Goal: Task Accomplishment & Management: Use online tool/utility

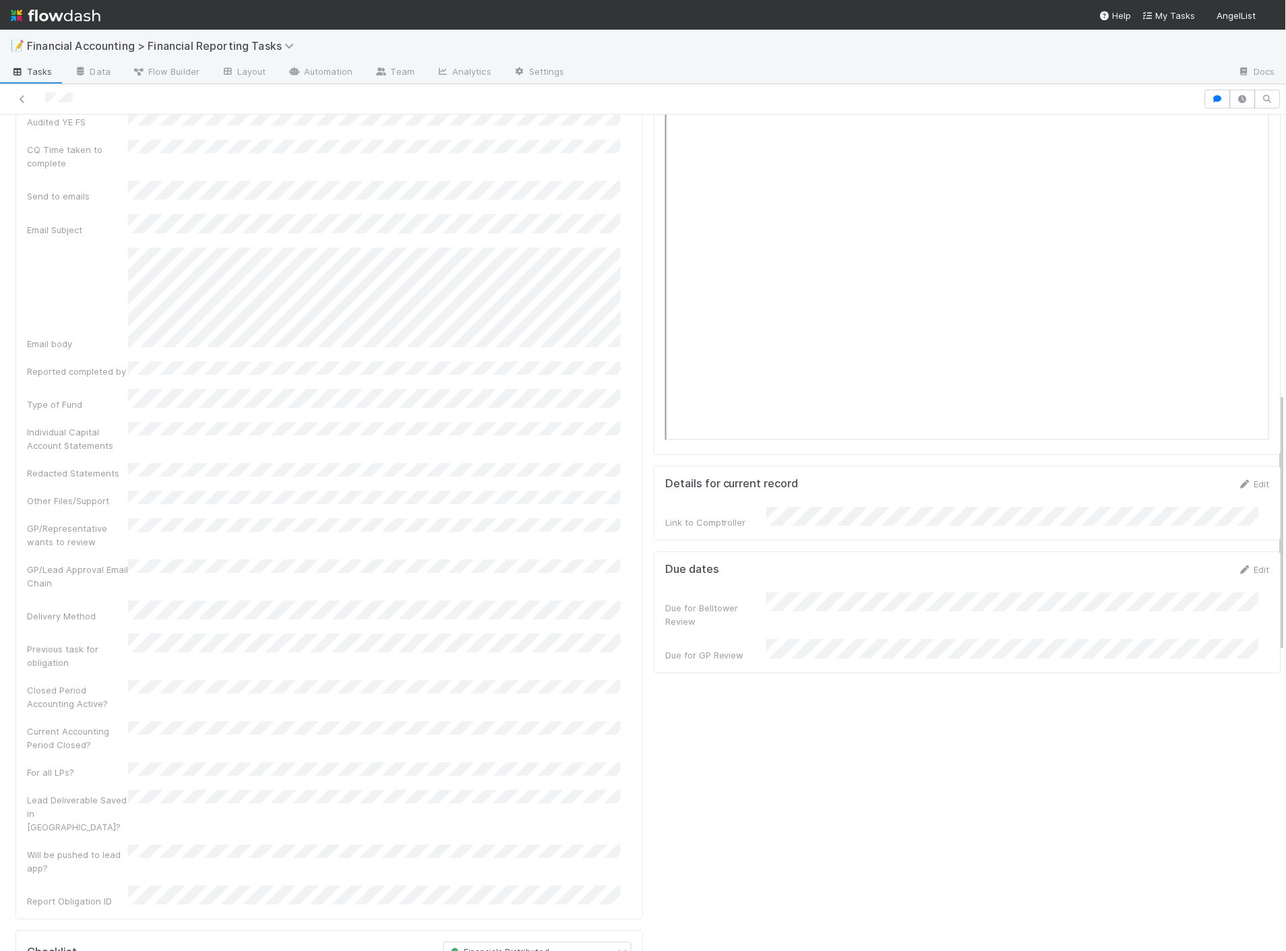
scroll to position [898, 0]
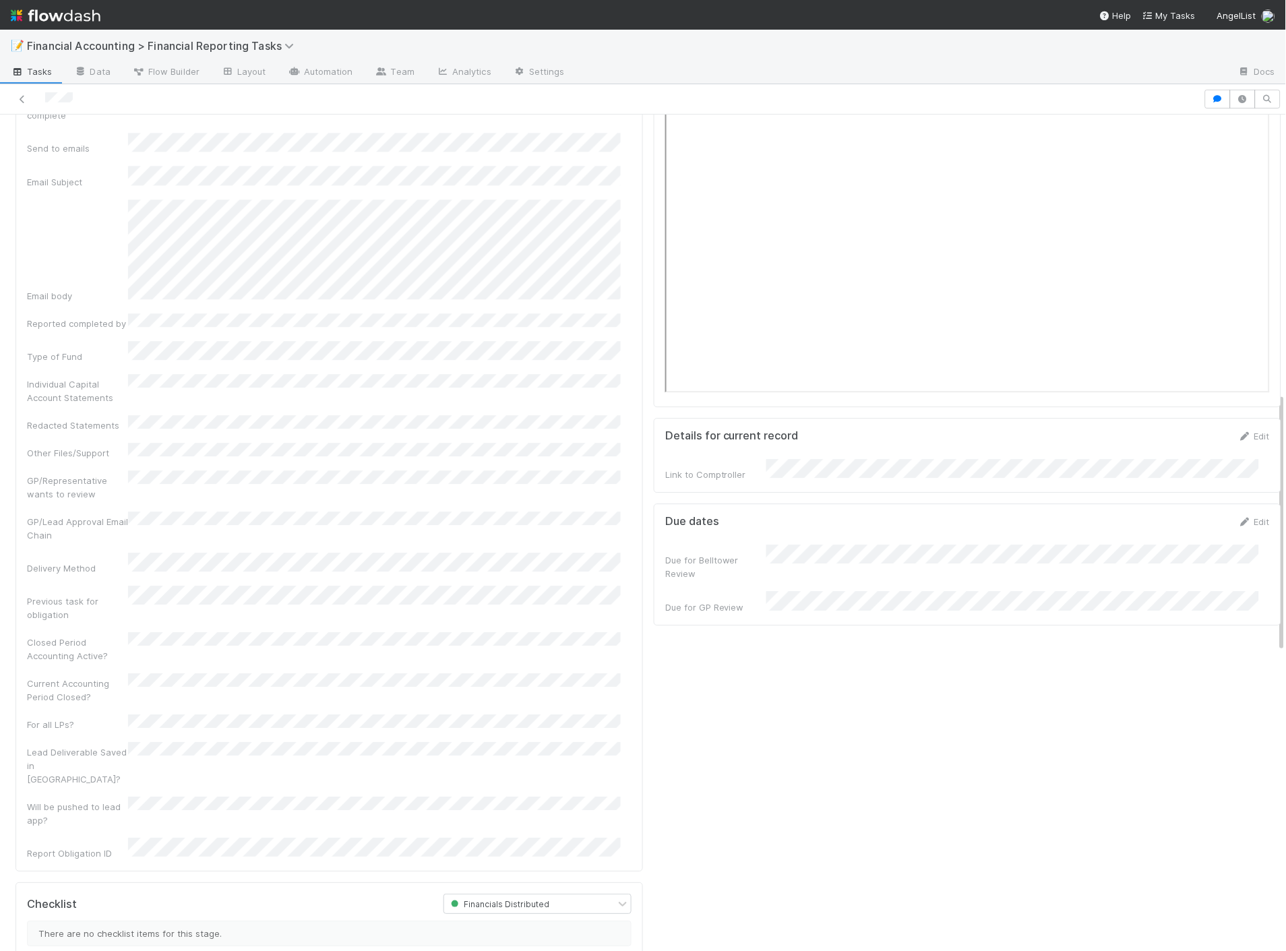
click at [293, 36] on div "📝 Financial Accounting > Financial Reporting Tasks" at bounding box center [643, 46] width 1286 height 32
click at [24, 92] on link at bounding box center [22, 98] width 13 height 13
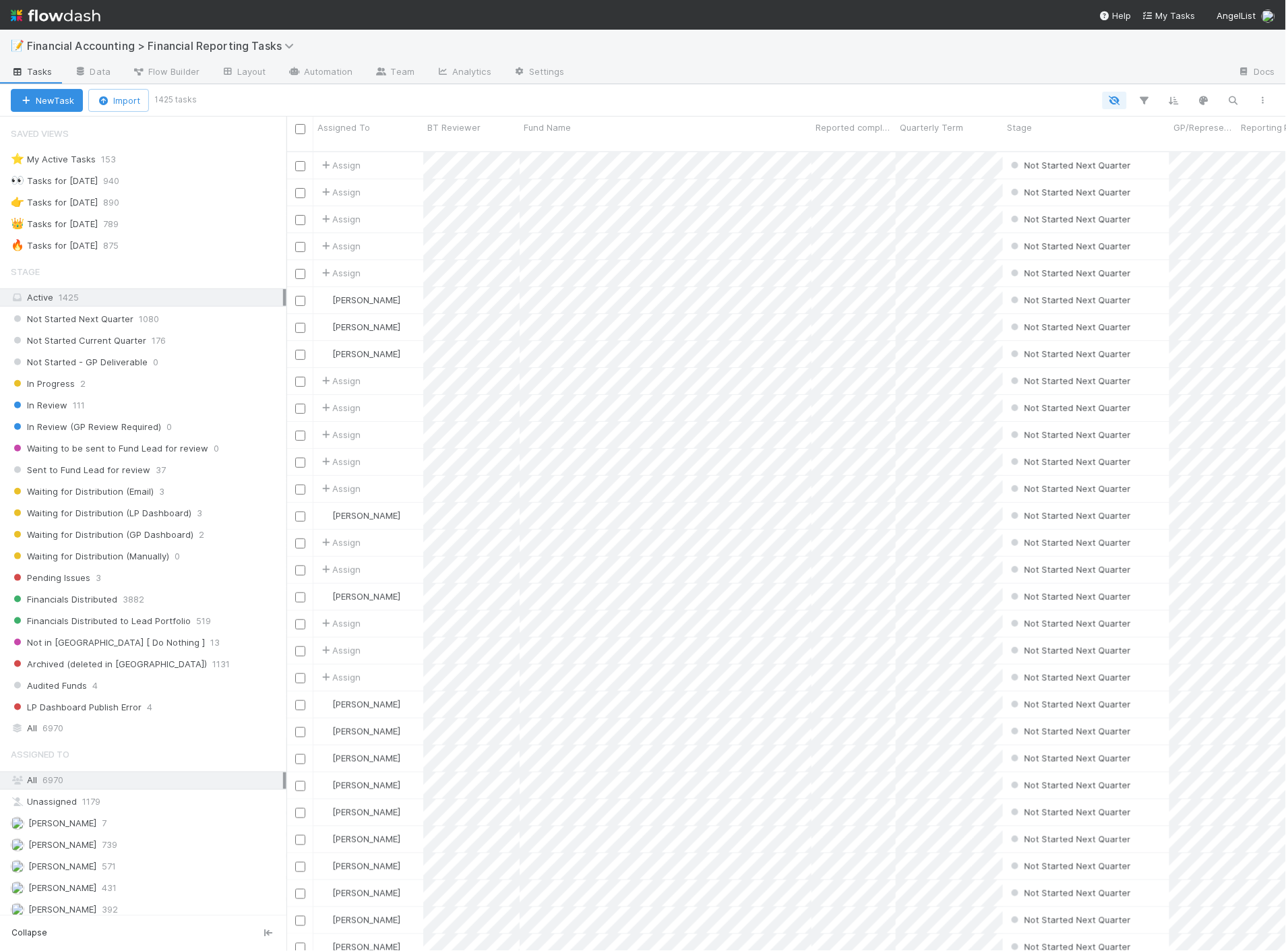
scroll to position [799, 988]
click at [345, 100] on div at bounding box center [736, 101] width 1084 height 18
click at [133, 514] on span "Waiting for Distribution (LP Dashboard)" at bounding box center [101, 513] width 181 height 17
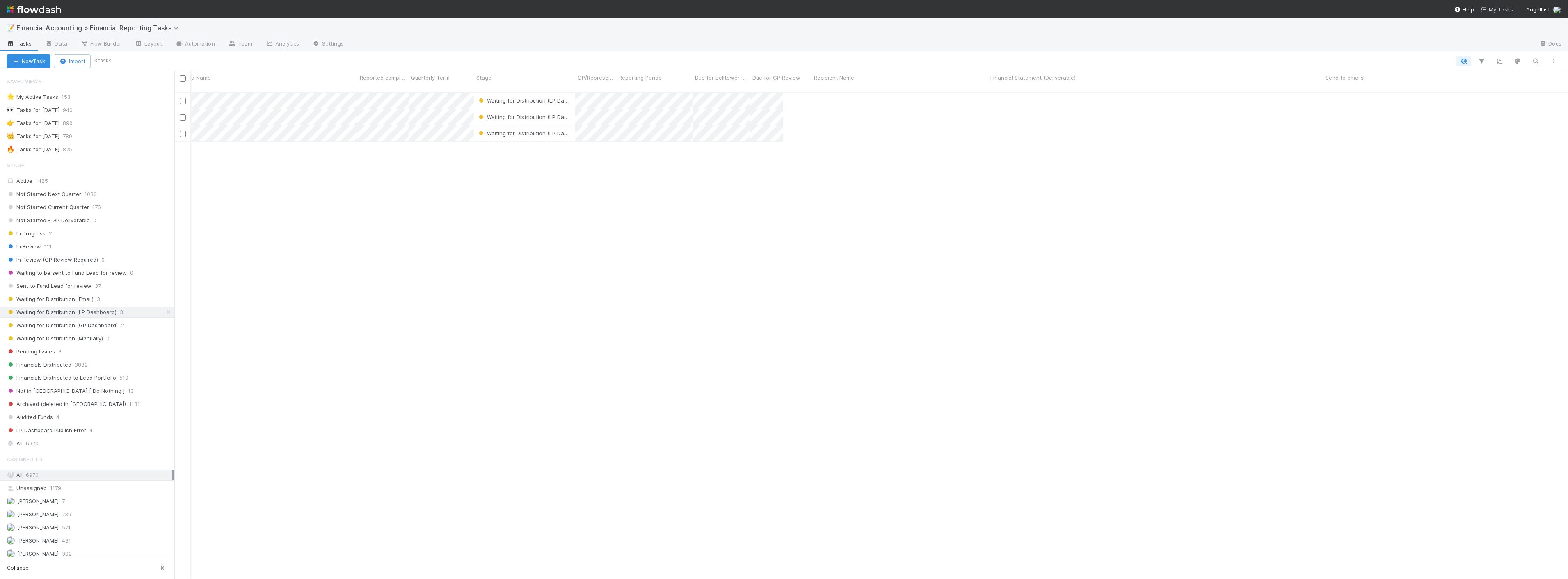
scroll to position [487, 1387]
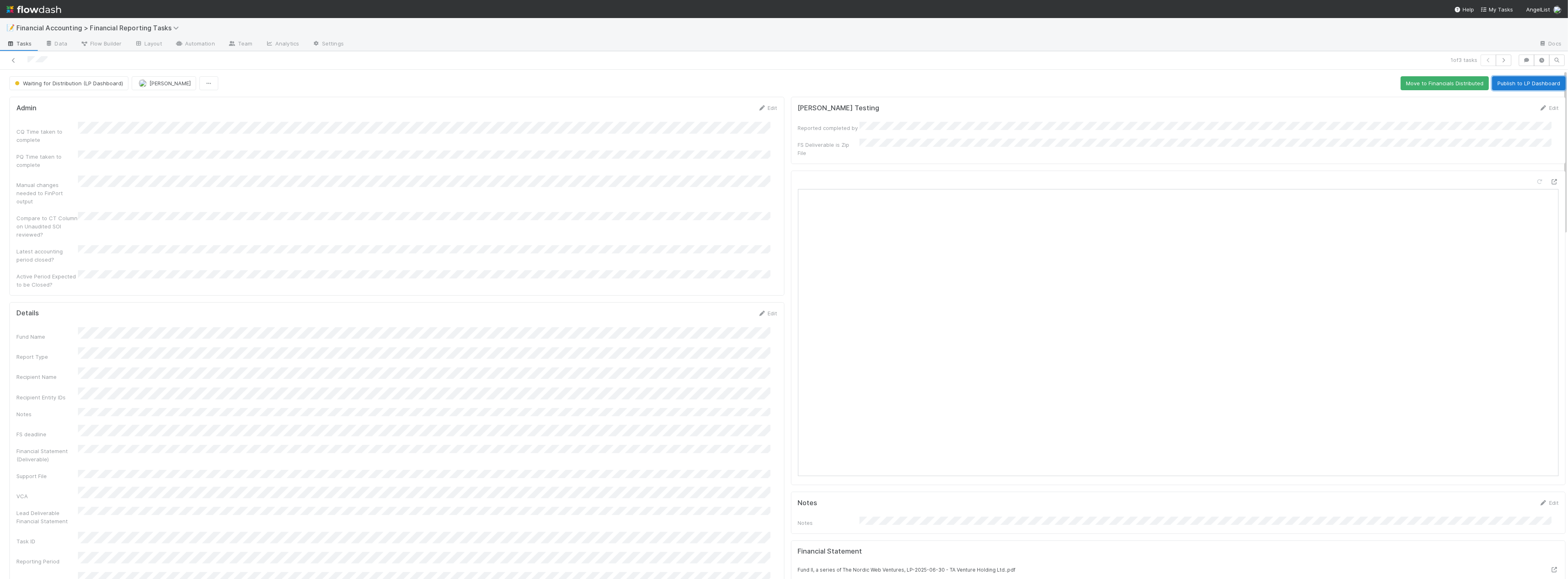
click at [782, 77] on button "Publish to LP Dashboard" at bounding box center [1528, 83] width 74 height 14
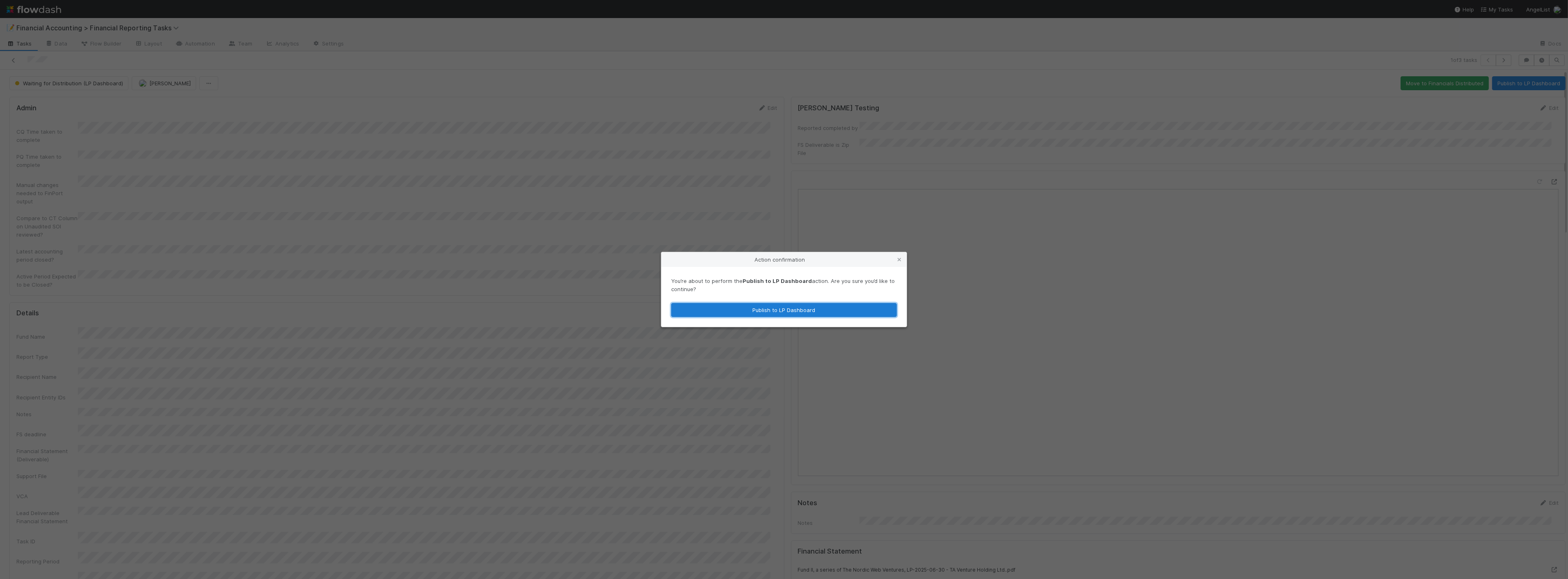
click at [716, 307] on button "Publish to LP Dashboard" at bounding box center [784, 310] width 226 height 14
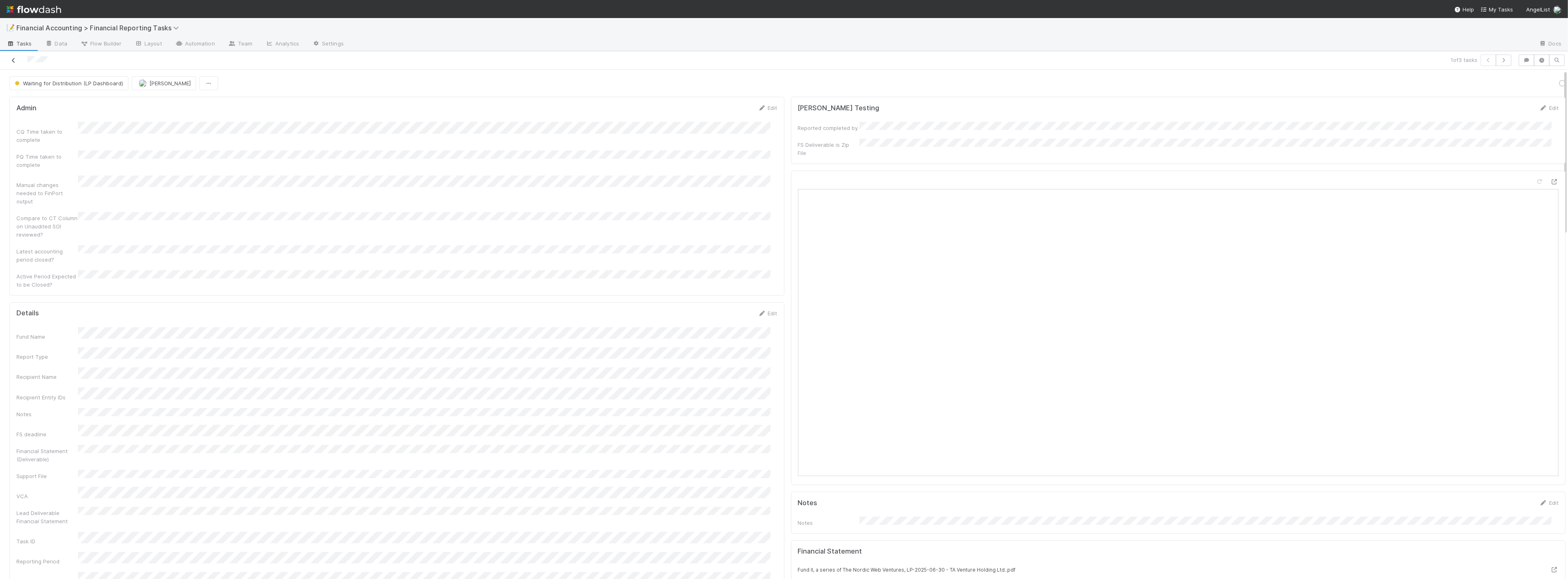
click at [13, 58] on icon at bounding box center [13, 60] width 8 height 5
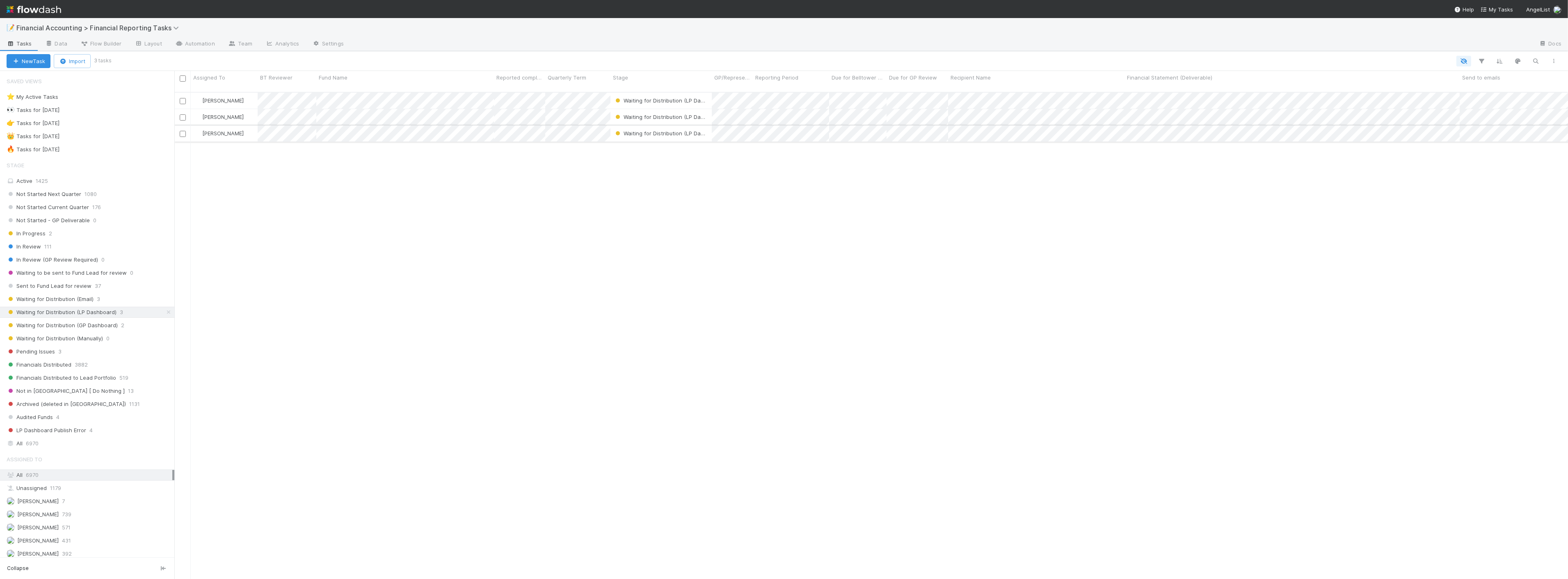
scroll to position [487, 1387]
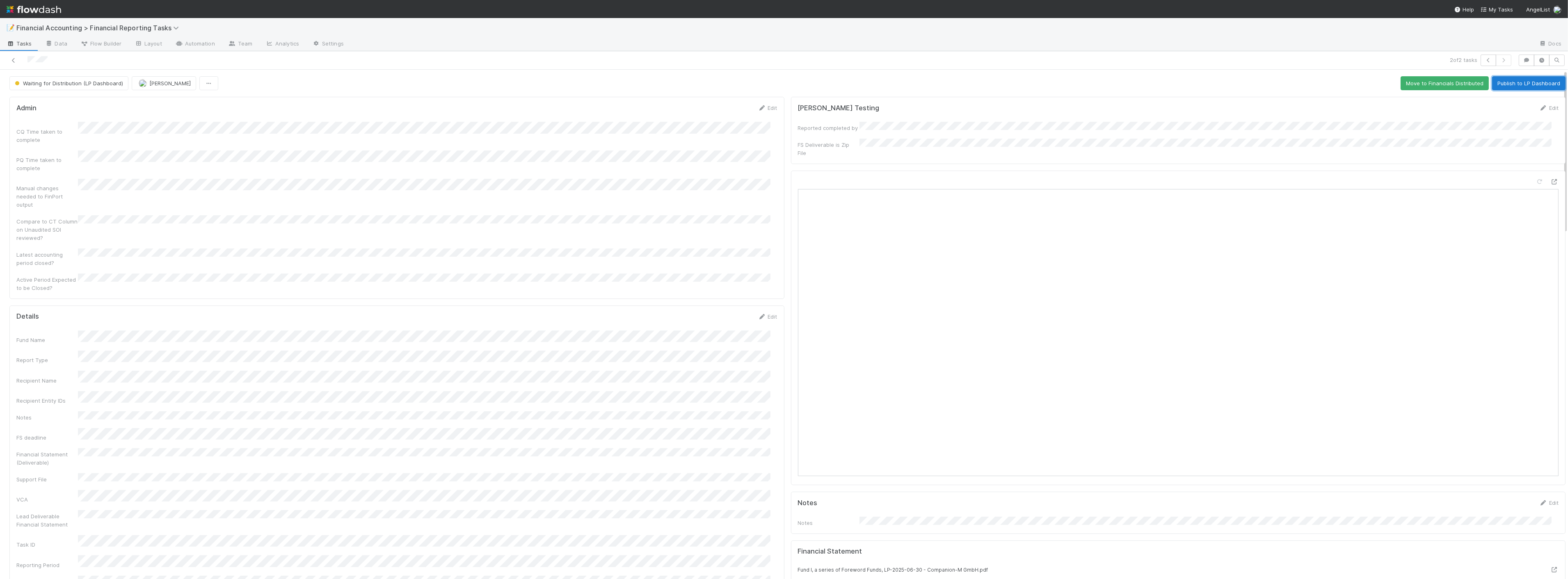
click at [782, 80] on button "Publish to LP Dashboard" at bounding box center [1528, 83] width 74 height 14
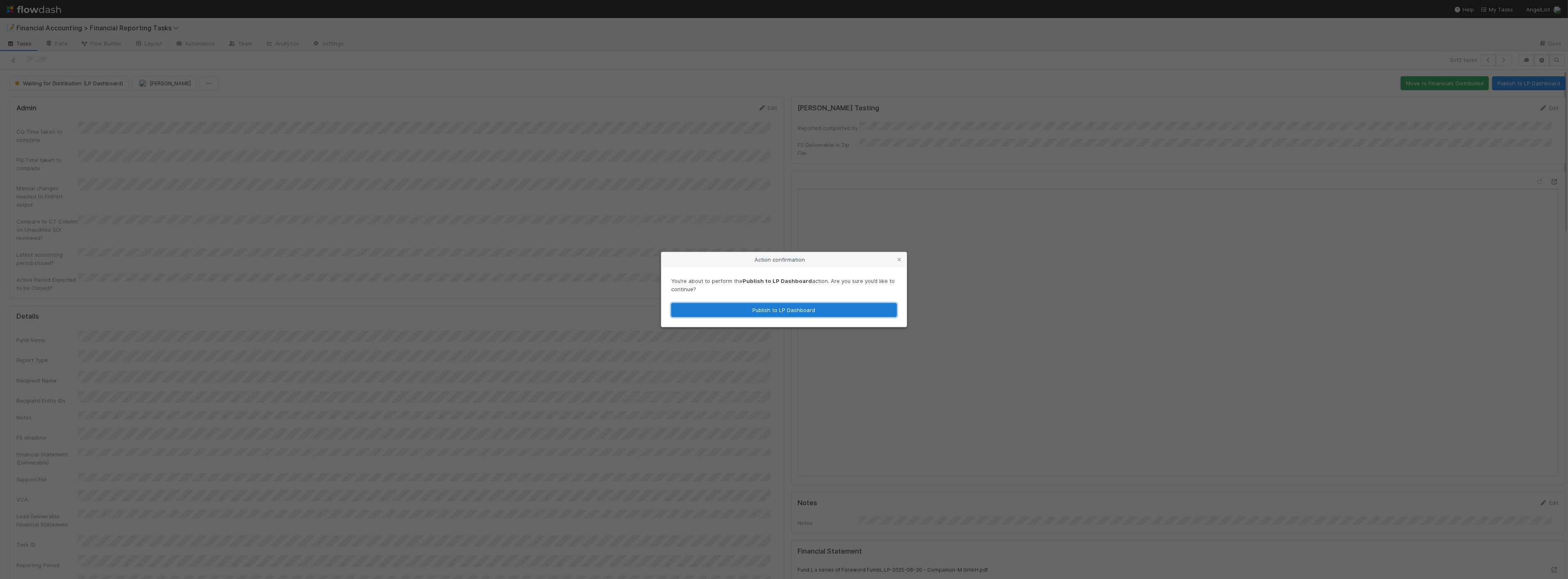
click at [744, 313] on button "Publish to LP Dashboard" at bounding box center [784, 310] width 226 height 14
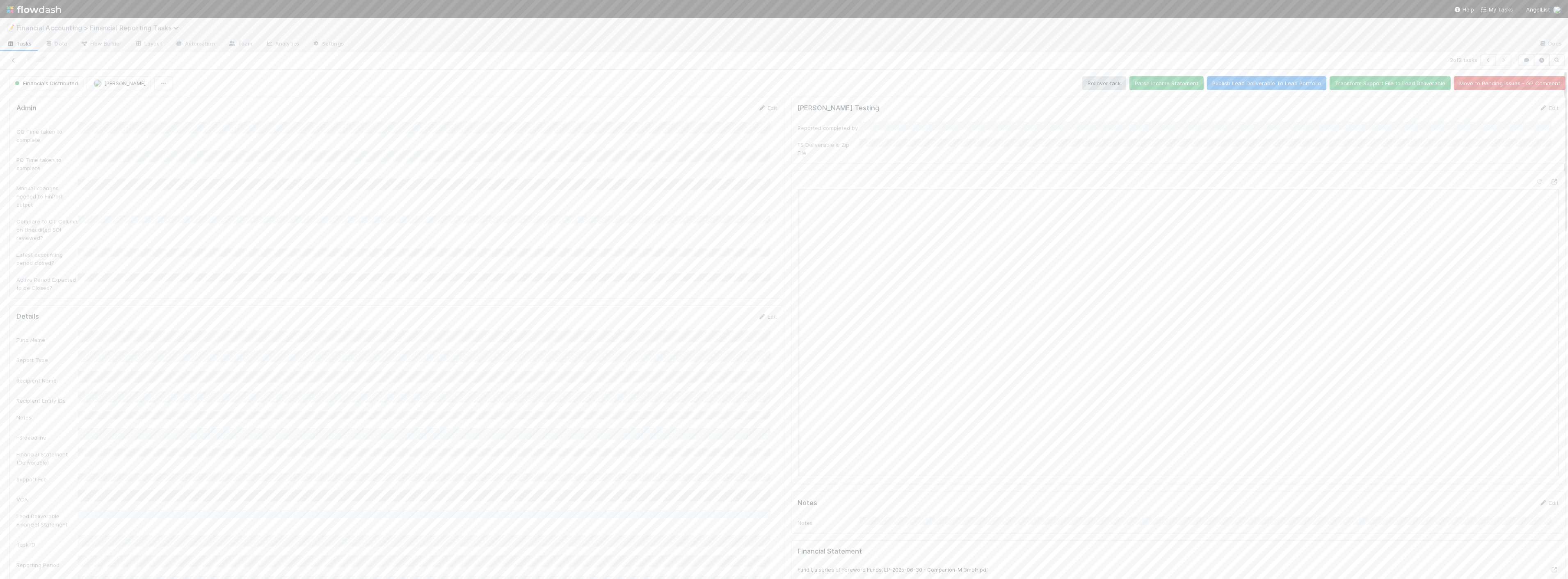
click at [136, 24] on span "Financial Accounting > Financial Reporting Tasks" at bounding box center [100, 27] width 167 height 8
click at [85, 148] on div "🏕️ PCA > Main Workflow" at bounding box center [107, 148] width 195 height 8
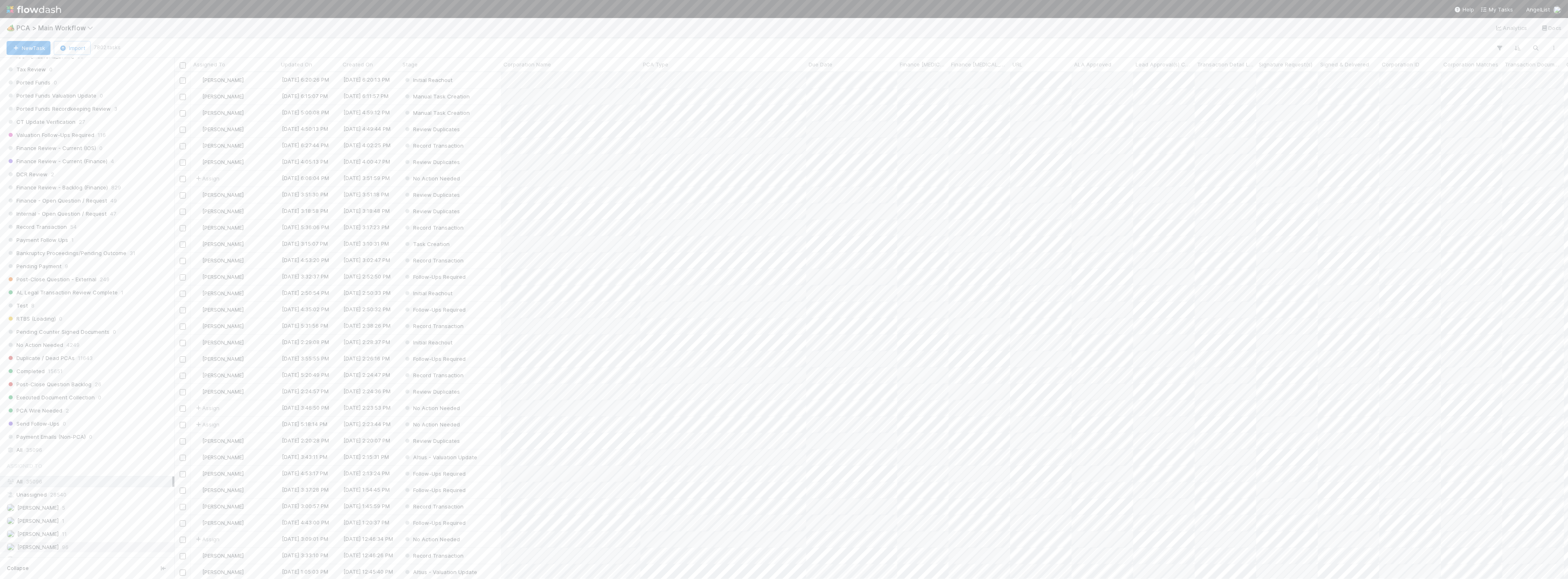
scroll to position [774, 0]
click at [27, 265] on span "35096" at bounding box center [33, 260] width 16 height 10
click at [782, 49] on icon "button" at bounding box center [1499, 48] width 8 height 7
click at [782, 71] on button "Add Filter" at bounding box center [1374, 73] width 246 height 12
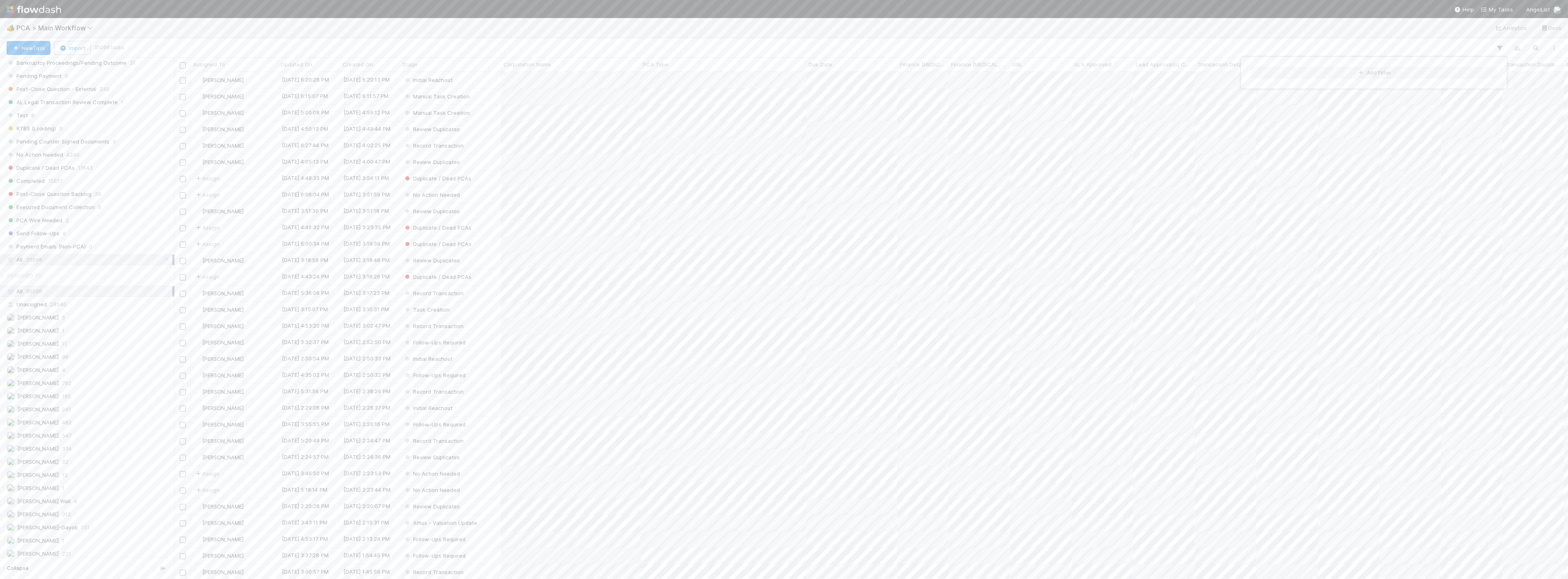
click at [782, 76] on div "Add Filter" at bounding box center [1374, 72] width 259 height 25
click at [782, 86] on div "Assigned To" at bounding box center [1301, 91] width 66 height 12
click at [782, 137] on div "Corporation Name" at bounding box center [1307, 137] width 79 height 14
click at [782, 94] on input "text" at bounding box center [1441, 91] width 79 height 12
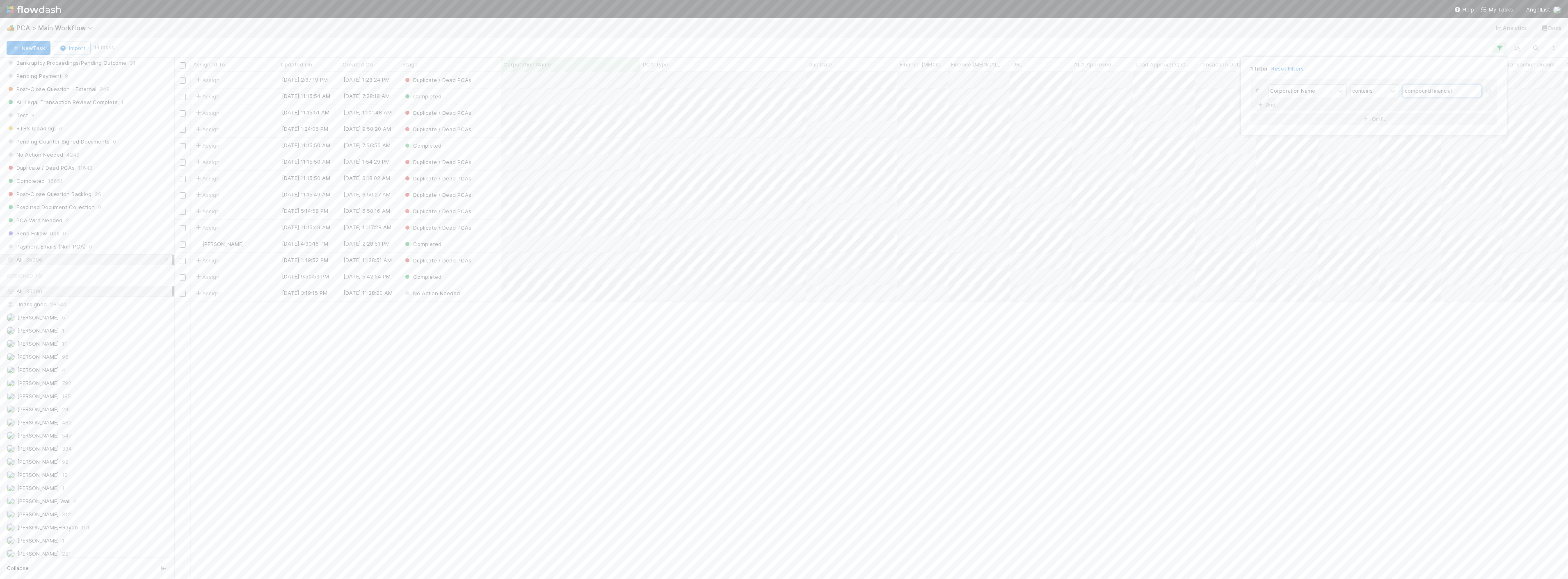
scroll to position [499, 1387]
type input "compound financial"
click at [545, 317] on div "1 filter Reset Filters If Corporation Name contains compound financial And.. Or…" at bounding box center [784, 290] width 1568 height 579
click at [475, 144] on div "Completed" at bounding box center [450, 145] width 101 height 16
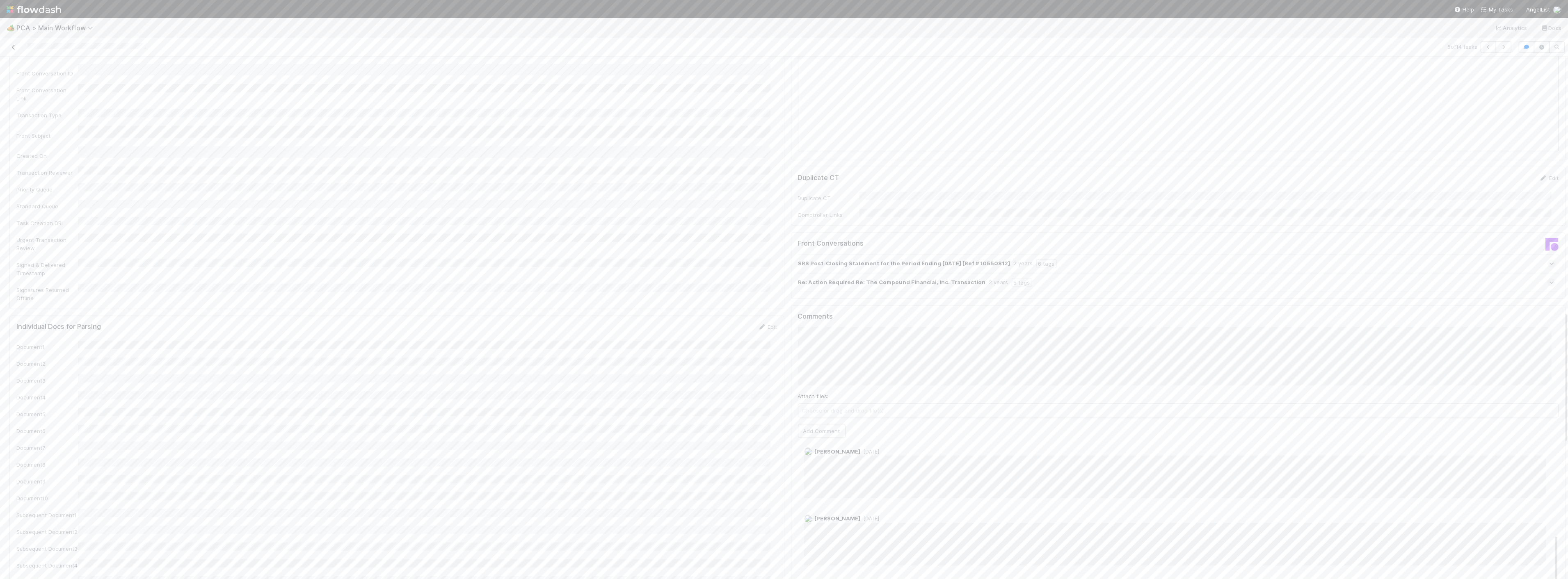
click at [15, 49] on icon at bounding box center [13, 47] width 8 height 5
click at [480, 244] on div "Completed" at bounding box center [450, 244] width 101 height 16
